Goal: Transaction & Acquisition: Purchase product/service

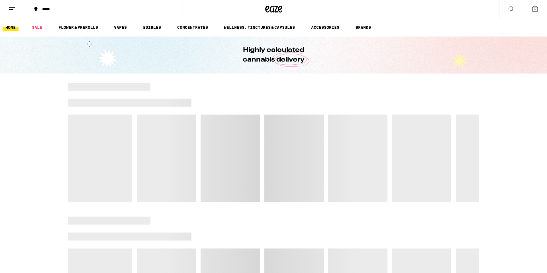
scroll to position [530, 0]
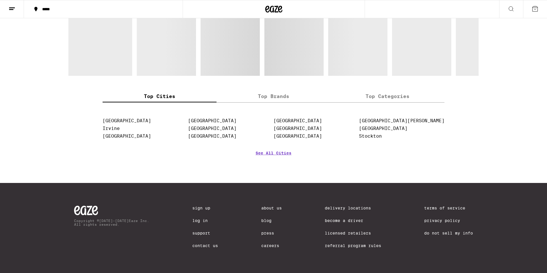
click at [510, 11] on icon at bounding box center [511, 8] width 7 height 7
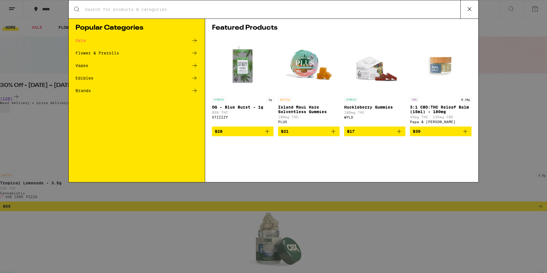
scroll to position [0, 0]
click at [390, 6] on div "Search for Products" at bounding box center [274, 9] width 410 height 18
click at [212, 5] on div "Search for Products" at bounding box center [274, 9] width 410 height 18
click at [197, 11] on input "Search for Products" at bounding box center [273, 9] width 376 height 5
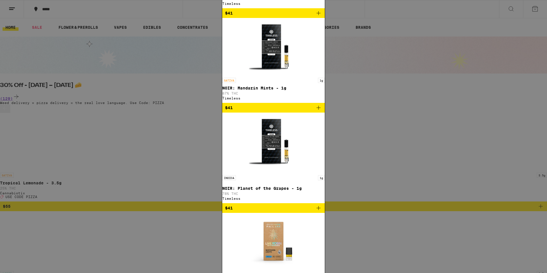
type input "timeless"
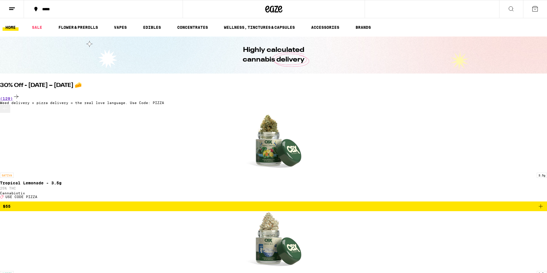
click at [511, 7] on icon at bounding box center [511, 8] width 7 height 7
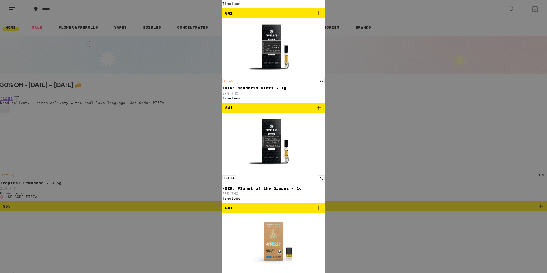
scroll to position [35, 0]
